Goal: Navigation & Orientation: Find specific page/section

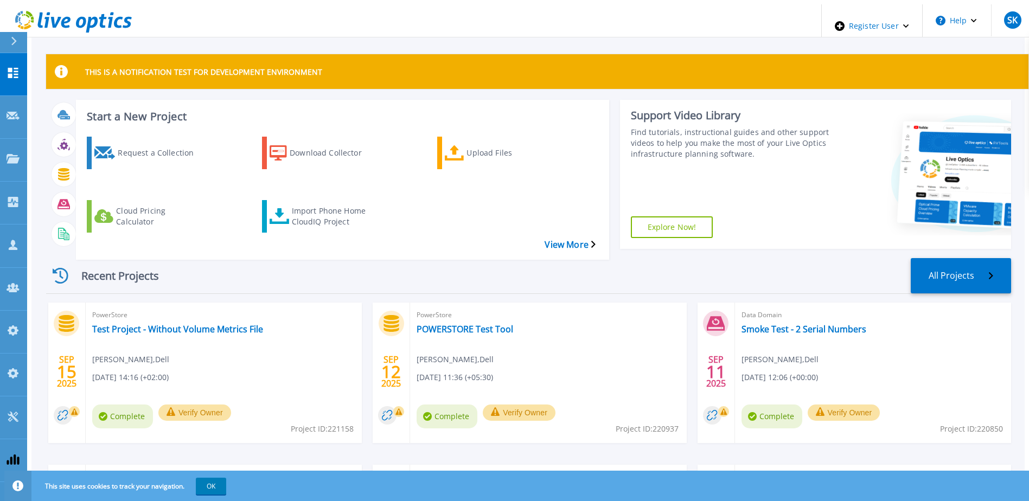
drag, startPoint x: 226, startPoint y: 66, endPoint x: 196, endPoint y: 35, distance: 43.4
click at [196, 35] on div "THIS IS A NOTIFICATION TEST FOR DEVELOPMENT ENVIRONMENT Start a New Project Req…" at bounding box center [528, 320] width 994 height 632
